Goal: Transaction & Acquisition: Download file/media

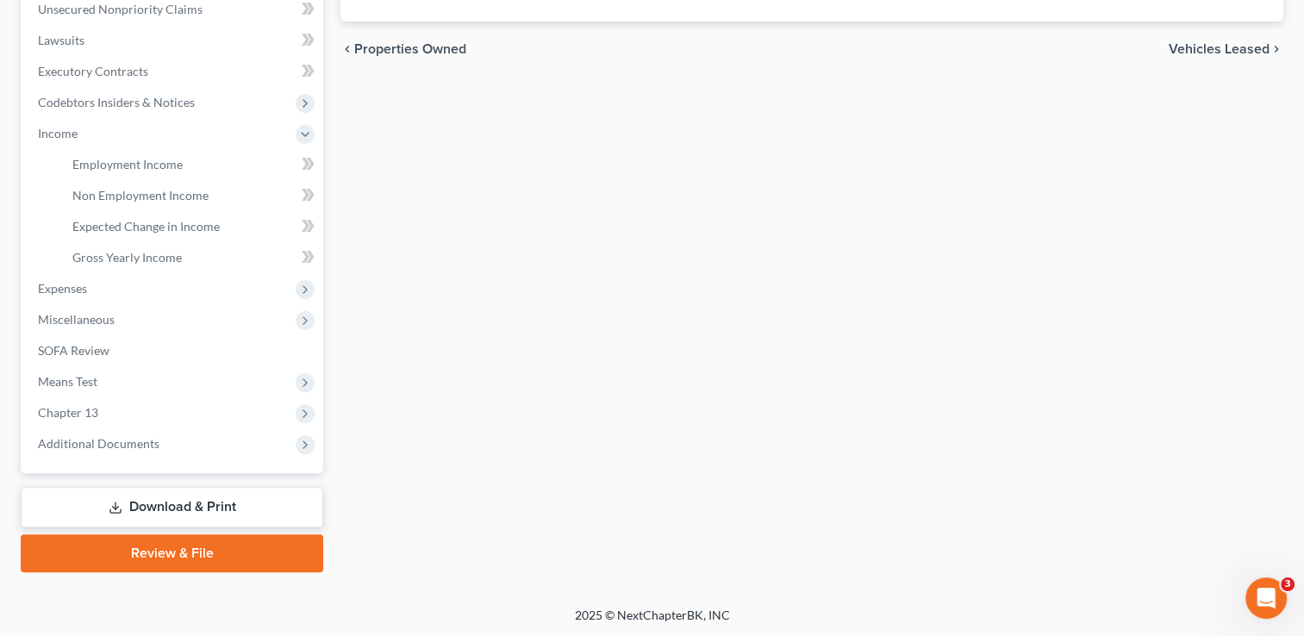
scroll to position [434, 0]
click at [224, 504] on link "Download & Print" at bounding box center [172, 507] width 303 height 41
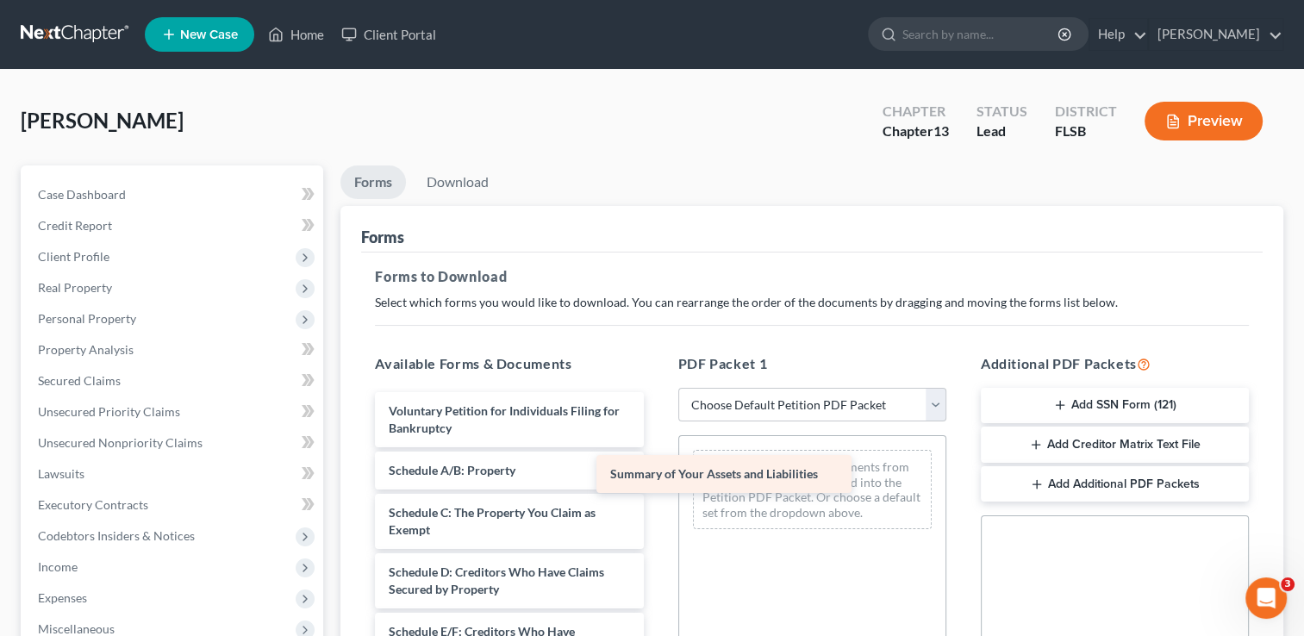
drag, startPoint x: 532, startPoint y: 467, endPoint x: 776, endPoint y: 472, distance: 244.0
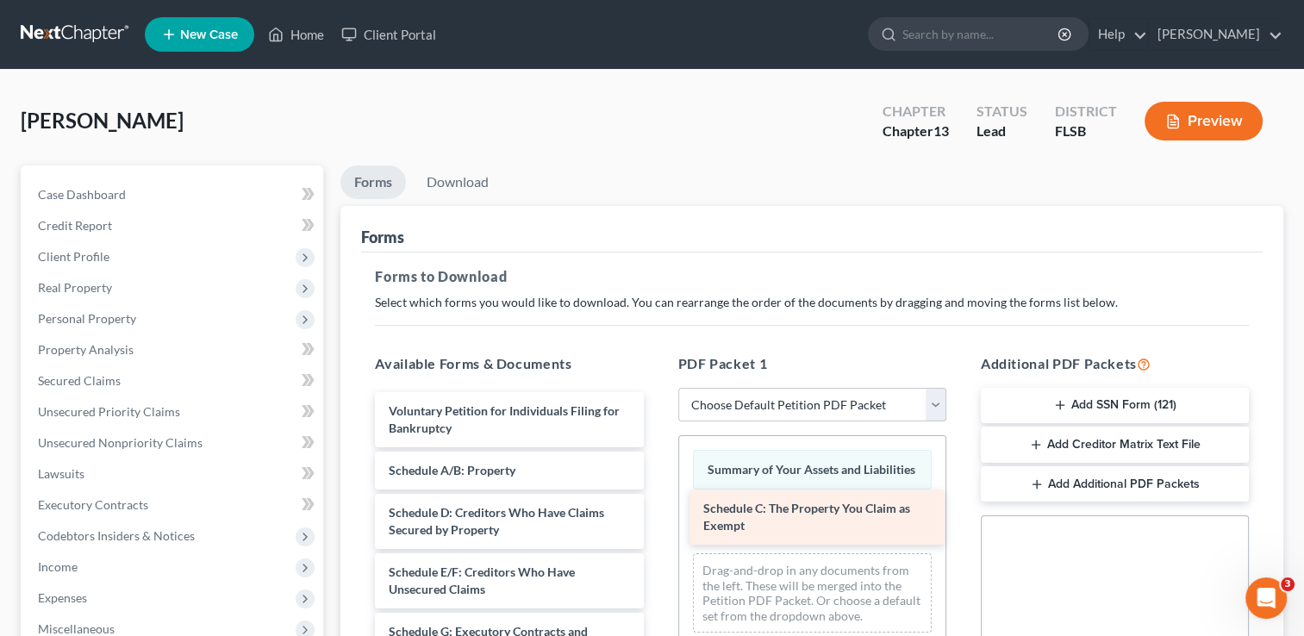
drag, startPoint x: 539, startPoint y: 527, endPoint x: 853, endPoint y: 524, distance: 314.6
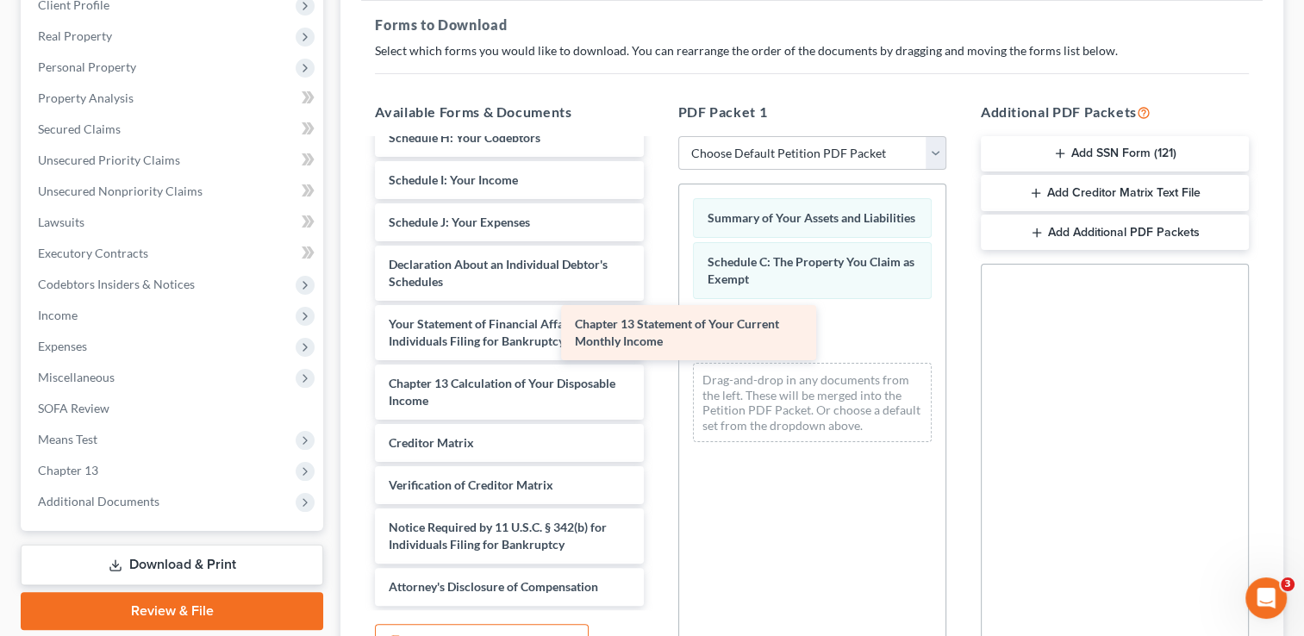
scroll to position [301, 0]
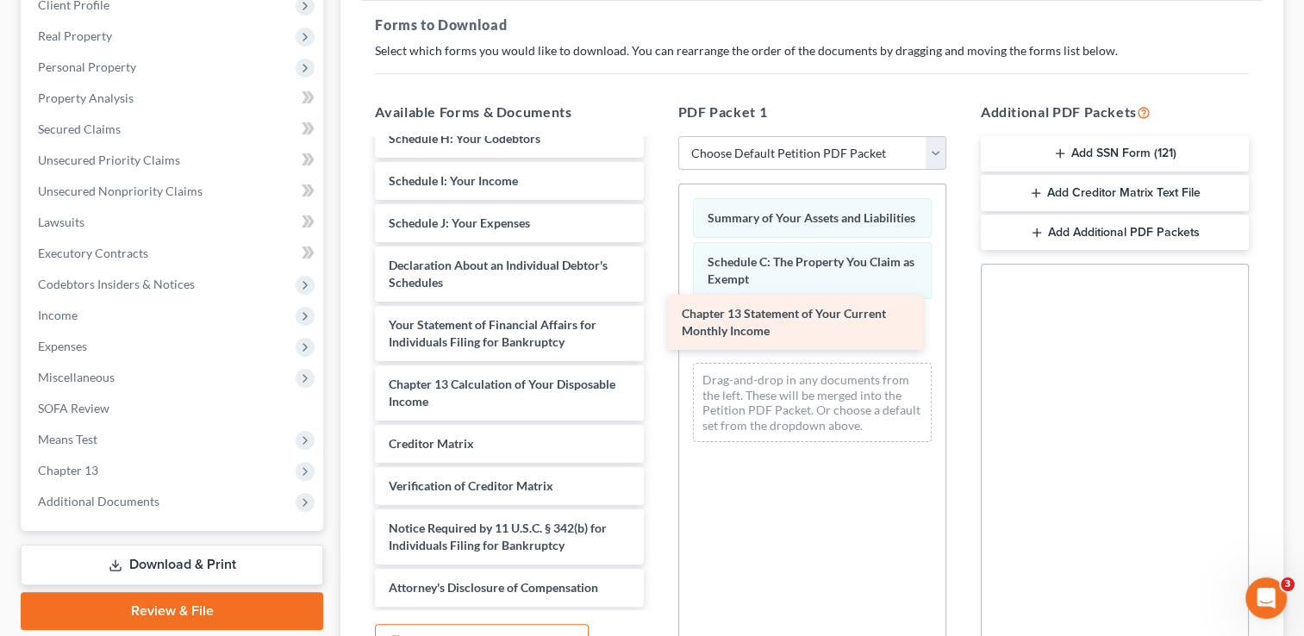
drag, startPoint x: 524, startPoint y: 336, endPoint x: 817, endPoint y: 327, distance: 293.2
click at [657, 327] on div "Chapter 13 Statement of Your Current Monthly Income Voluntary Petition for Indi…" at bounding box center [509, 223] width 296 height 767
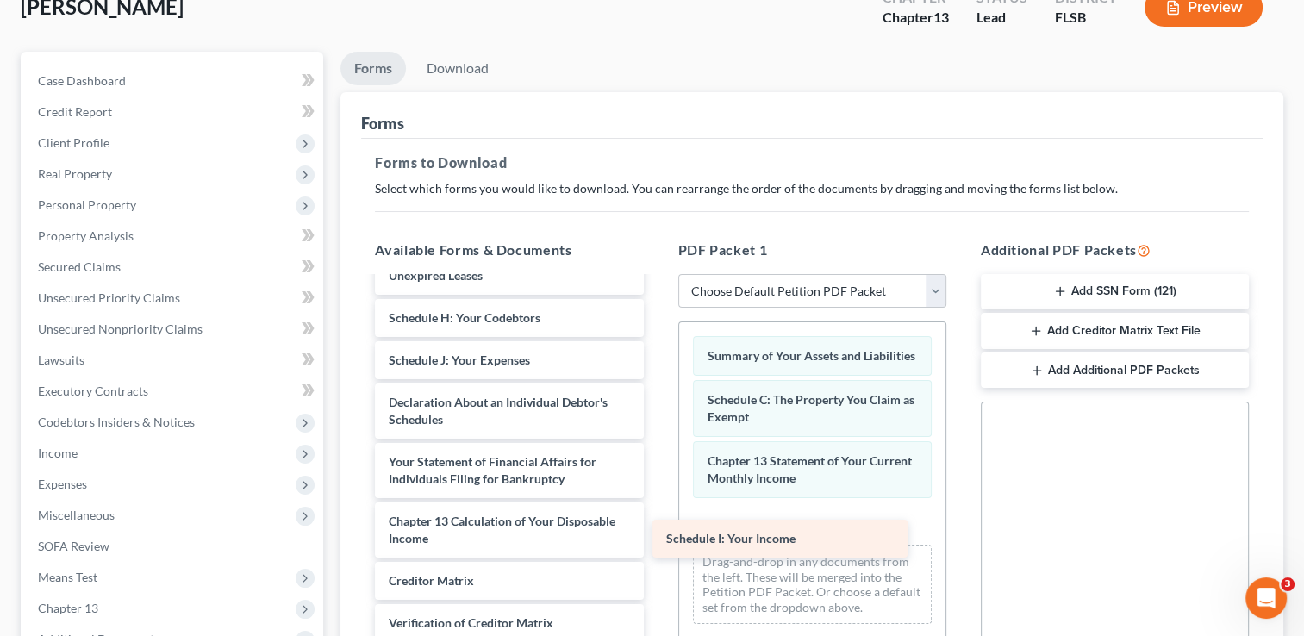
scroll to position [259, 0]
drag, startPoint x: 481, startPoint y: 310, endPoint x: 769, endPoint y: 528, distance: 360.6
click at [657, 528] on div "Schedule I: Your Income Voluntary Petition for Individuals Filing for Bankruptc…" at bounding box center [509, 382] width 296 height 725
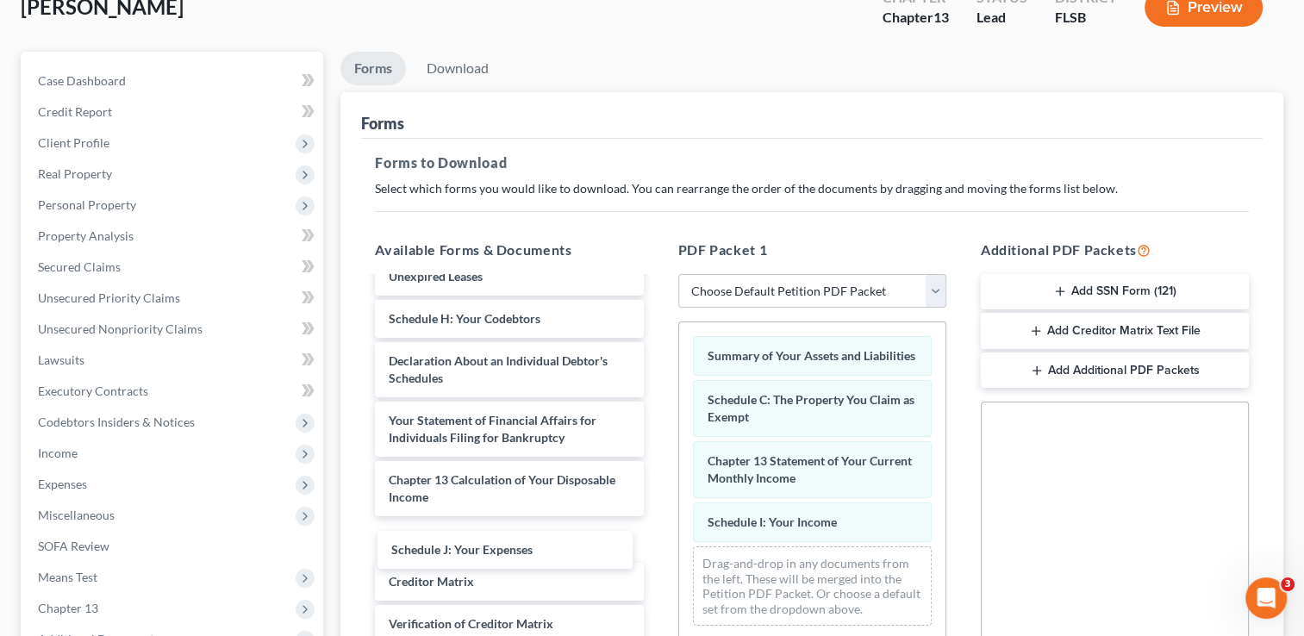
scroll to position [217, 0]
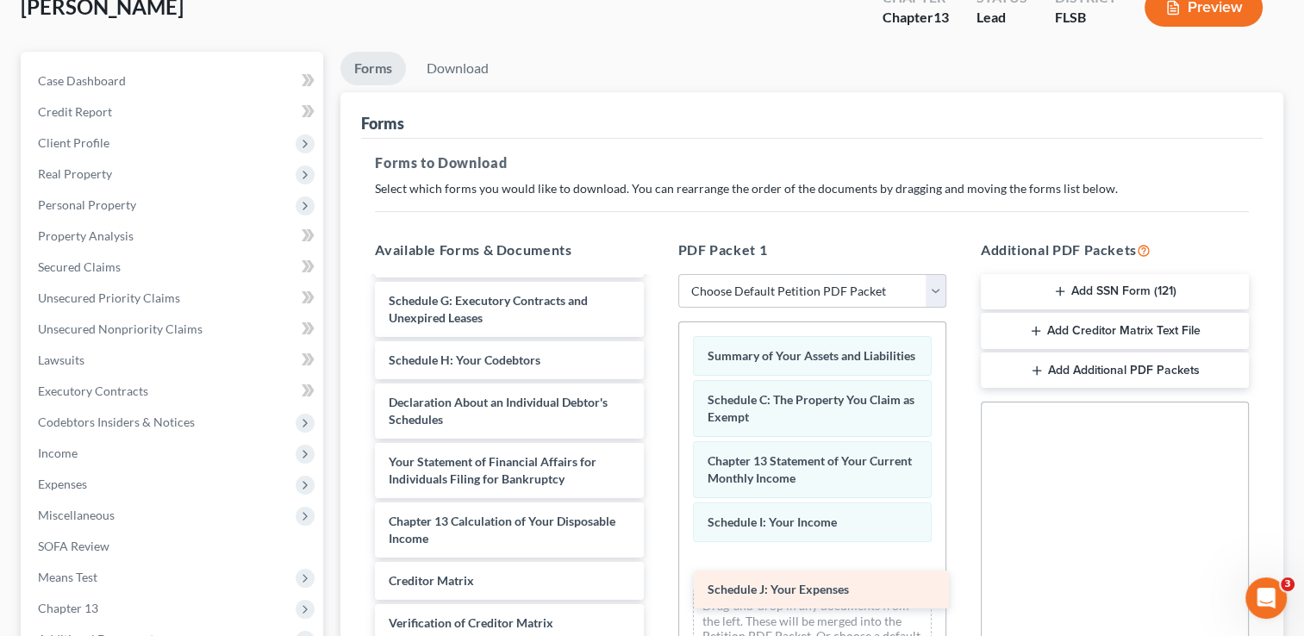
drag, startPoint x: 502, startPoint y: 357, endPoint x: 819, endPoint y: 585, distance: 390.9
click at [657, 585] on div "Schedule J: Your Expenses Voluntary Petition for Individuals Filing for Bankrup…" at bounding box center [509, 402] width 296 height 683
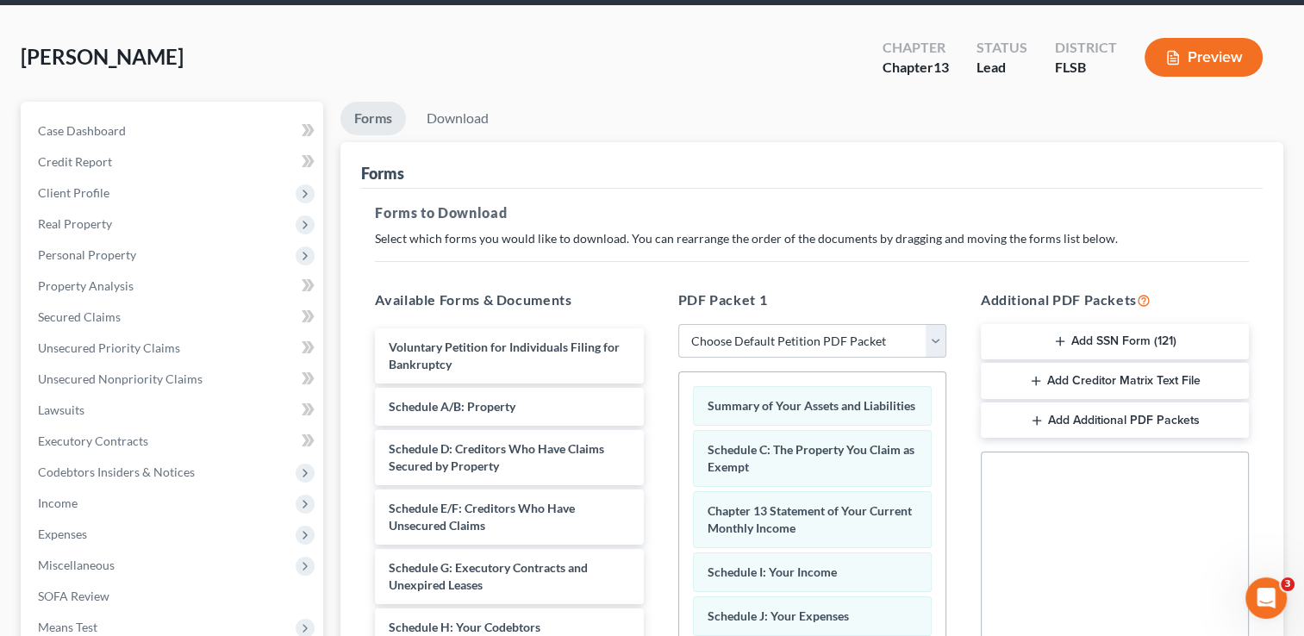
scroll to position [21, 0]
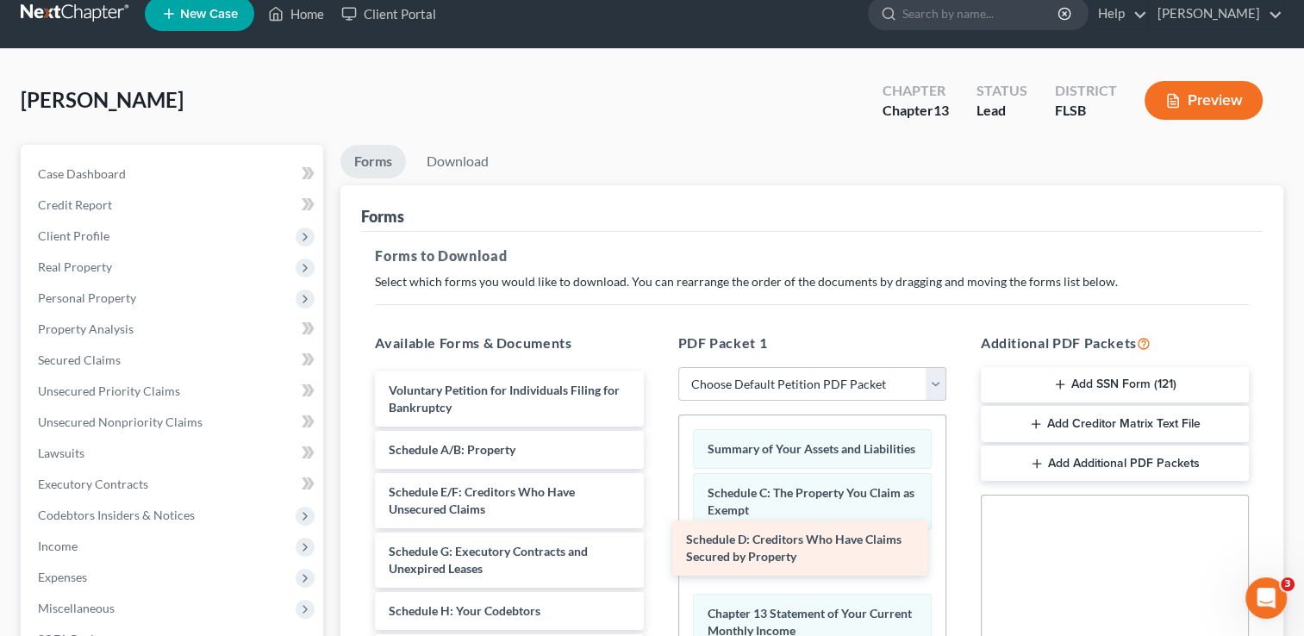
drag, startPoint x: 512, startPoint y: 512, endPoint x: 810, endPoint y: 561, distance: 302.3
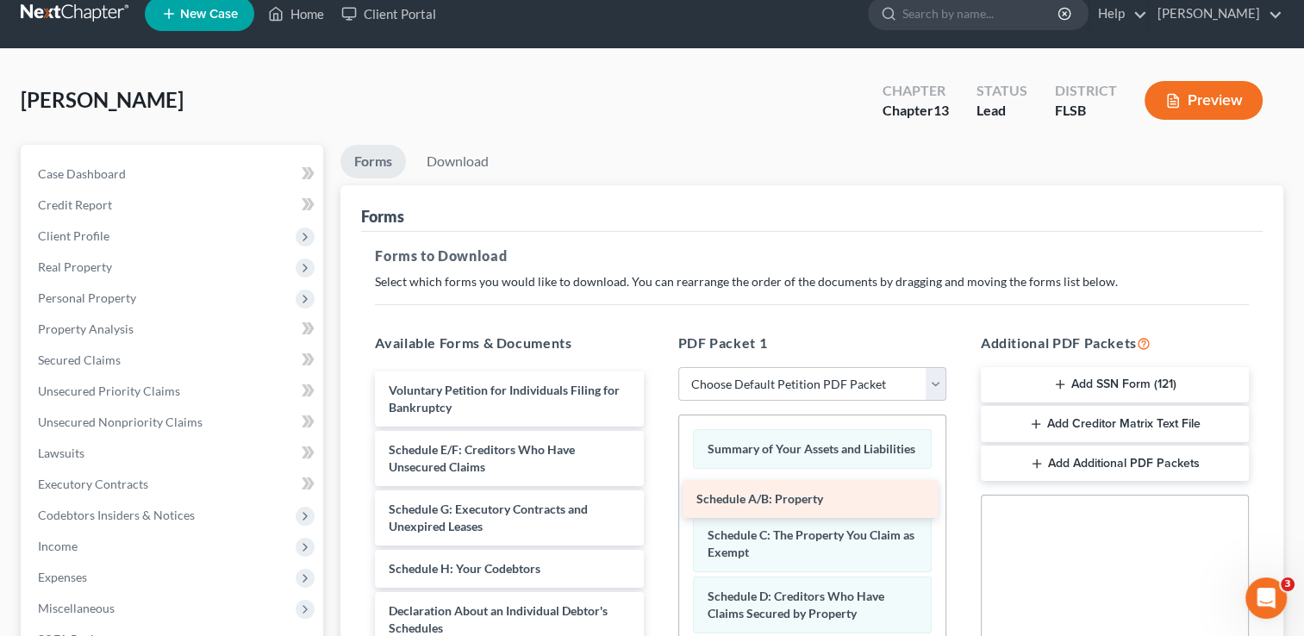
drag, startPoint x: 537, startPoint y: 448, endPoint x: 845, endPoint y: 499, distance: 311.9
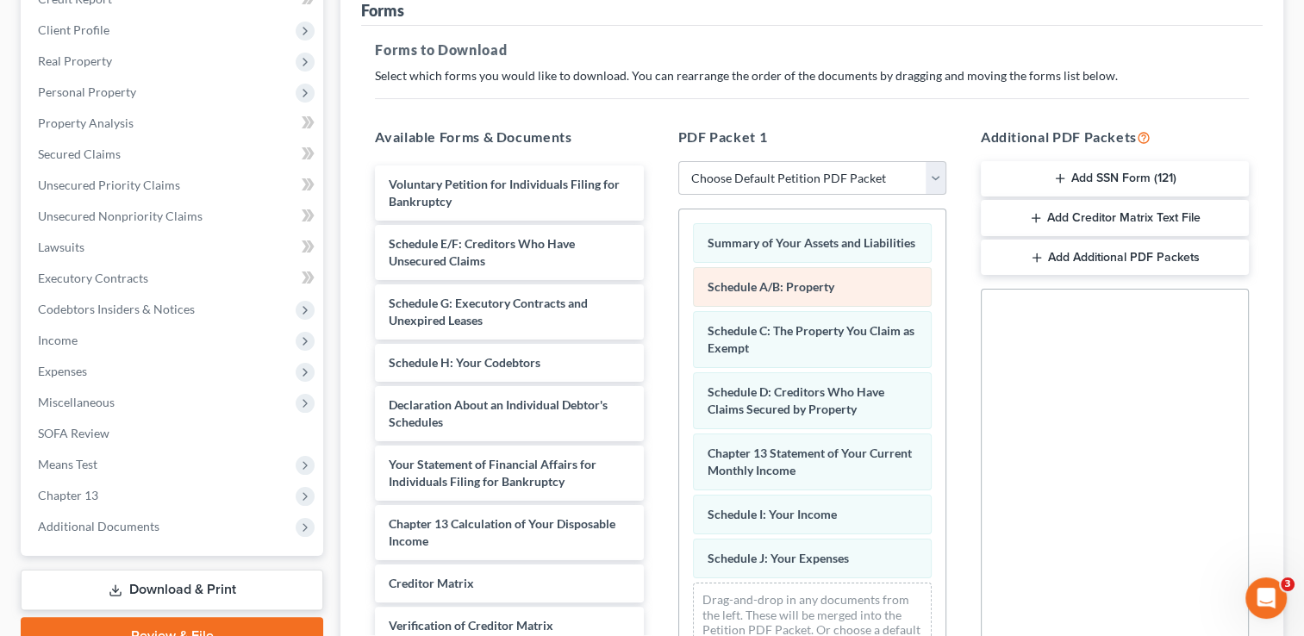
scroll to position [228, 0]
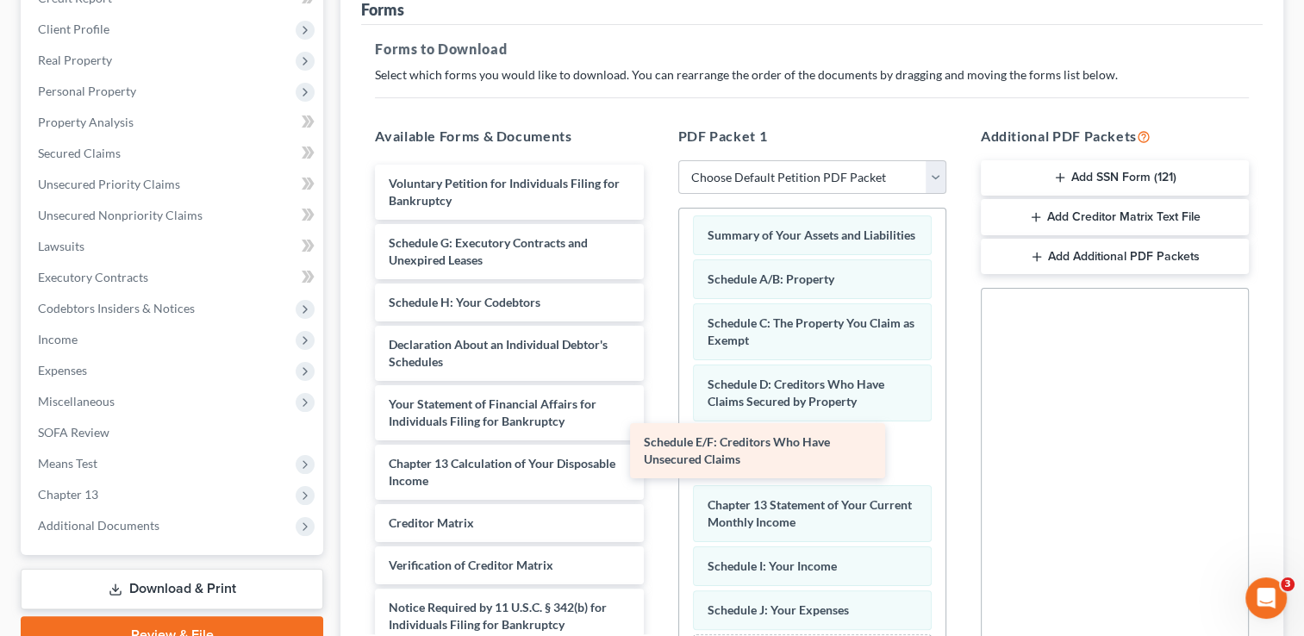
drag, startPoint x: 514, startPoint y: 254, endPoint x: 769, endPoint y: 455, distance: 324.7
click at [657, 455] on div "Schedule E/F: Creditors Who Have Unsecured Claims Voluntary Petition for Indivi…" at bounding box center [509, 425] width 296 height 521
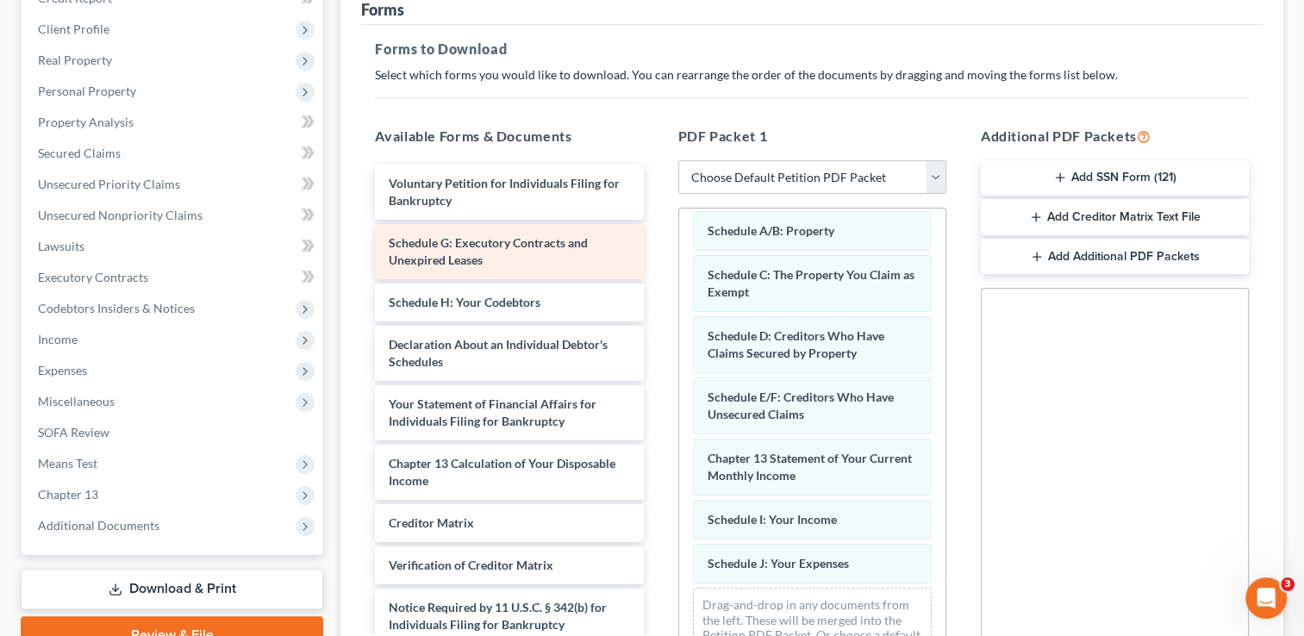
scroll to position [0, 0]
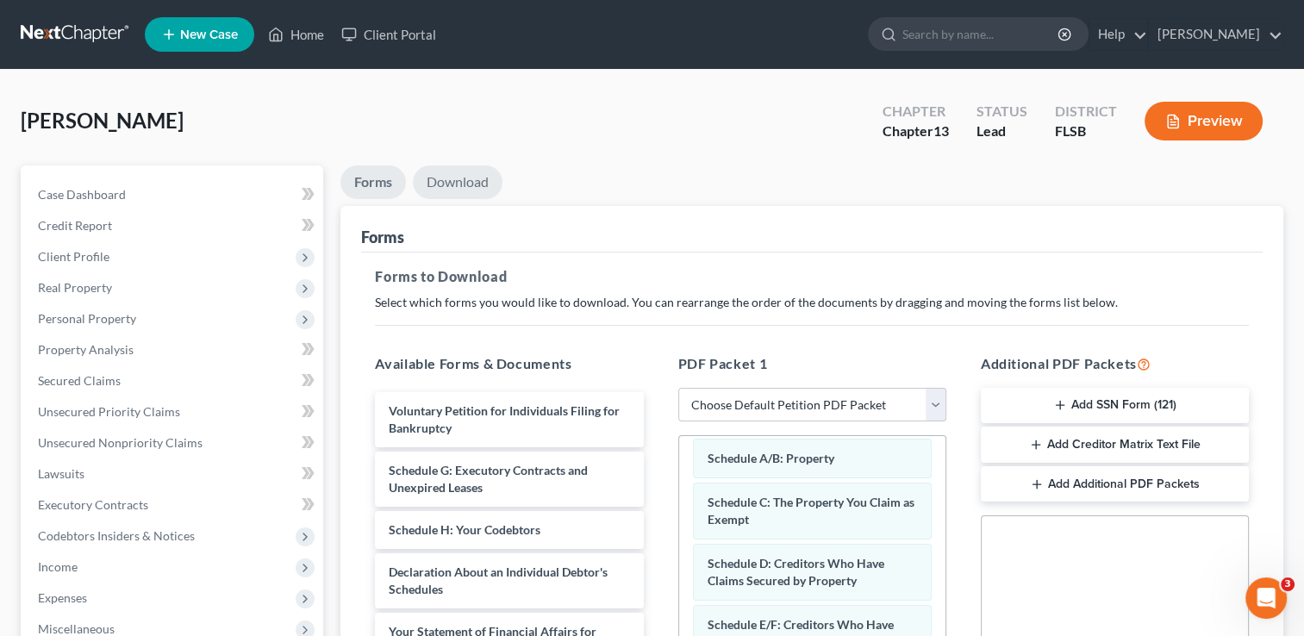
click at [434, 181] on link "Download" at bounding box center [458, 182] width 90 height 34
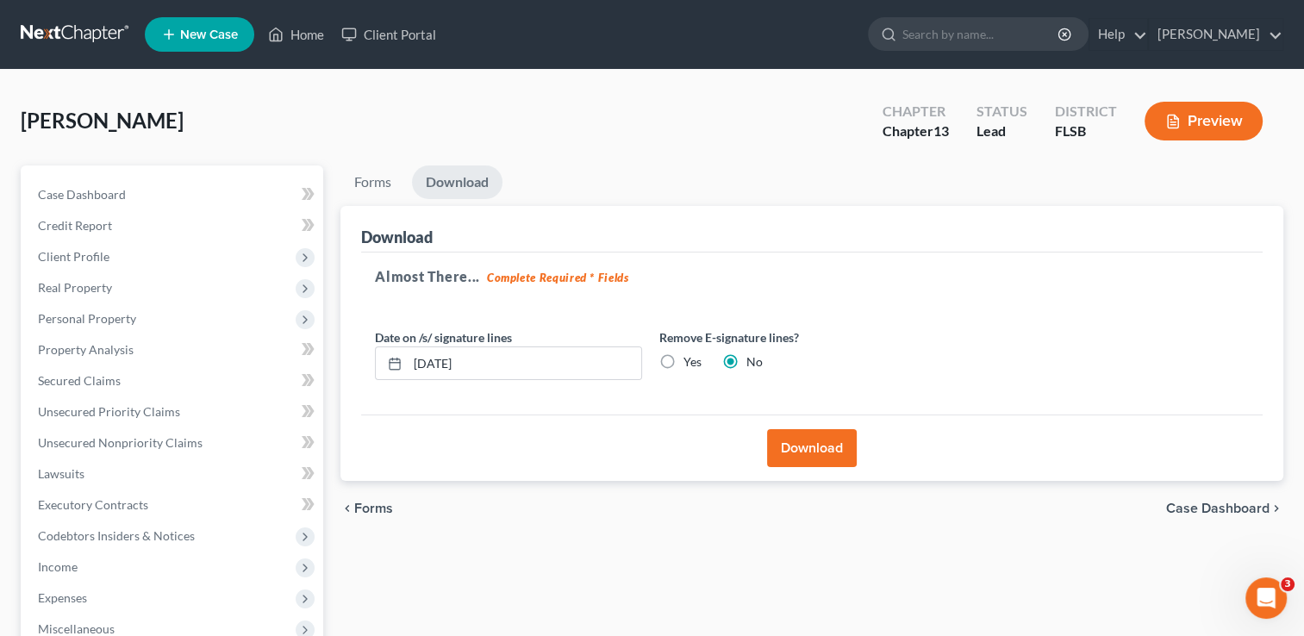
click at [837, 440] on button "Download" at bounding box center [812, 448] width 90 height 38
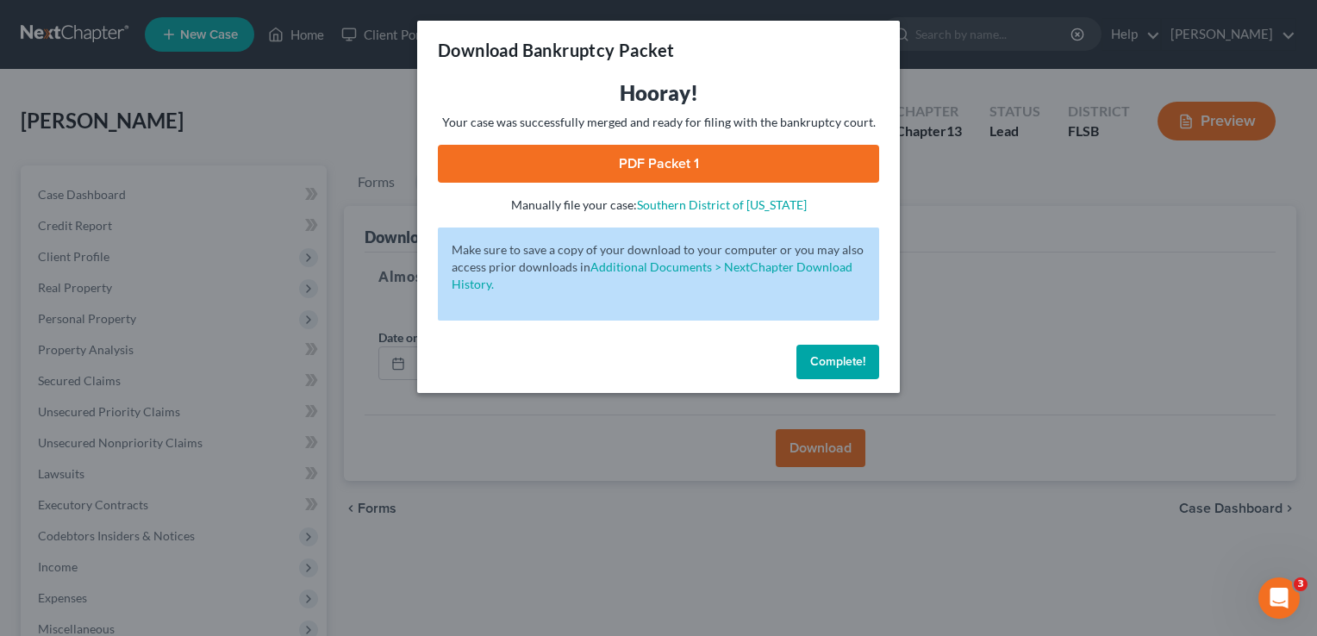
click at [755, 160] on link "PDF Packet 1" at bounding box center [658, 164] width 441 height 38
click at [818, 373] on button "Complete!" at bounding box center [837, 362] width 83 height 34
